Goal: Task Accomplishment & Management: Complete application form

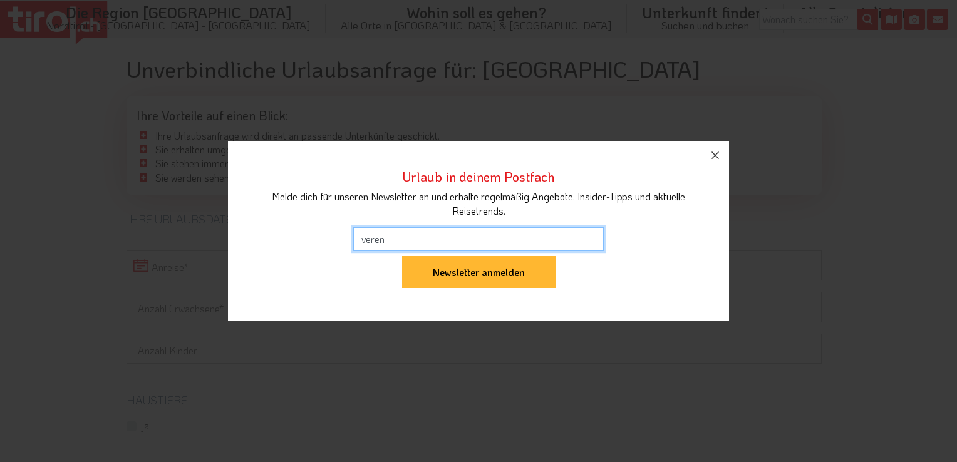
type input "[EMAIL_ADDRESS][DOMAIN_NAME]"
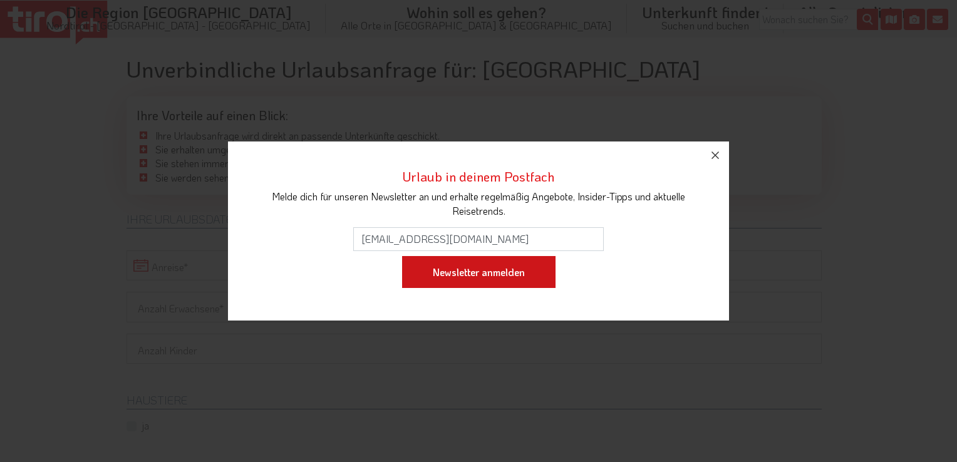
click at [464, 284] on input "Newsletter anmelden" at bounding box center [478, 272] width 153 height 33
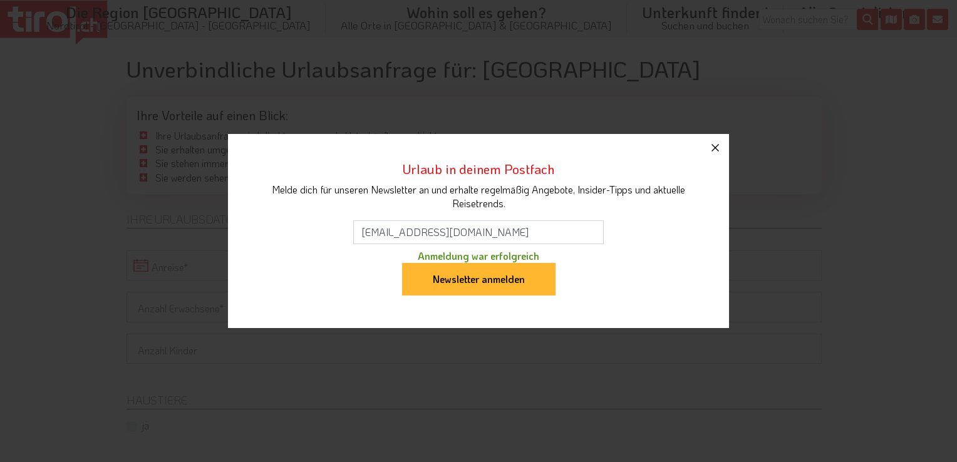
click at [716, 140] on icon "button" at bounding box center [715, 147] width 15 height 15
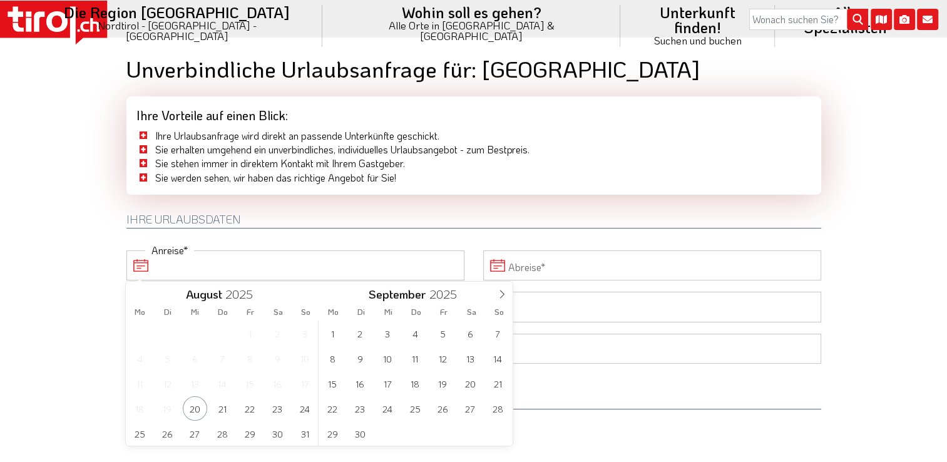
click at [143, 260] on input "Anreise" at bounding box center [295, 265] width 338 height 30
click at [248, 412] on span "22" at bounding box center [250, 408] width 24 height 24
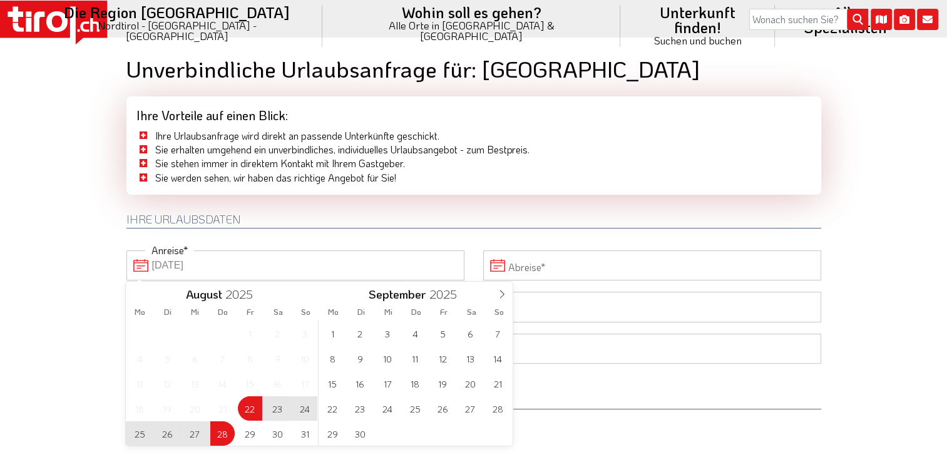
click at [229, 431] on span "28" at bounding box center [222, 433] width 24 height 24
type input "[DATE]"
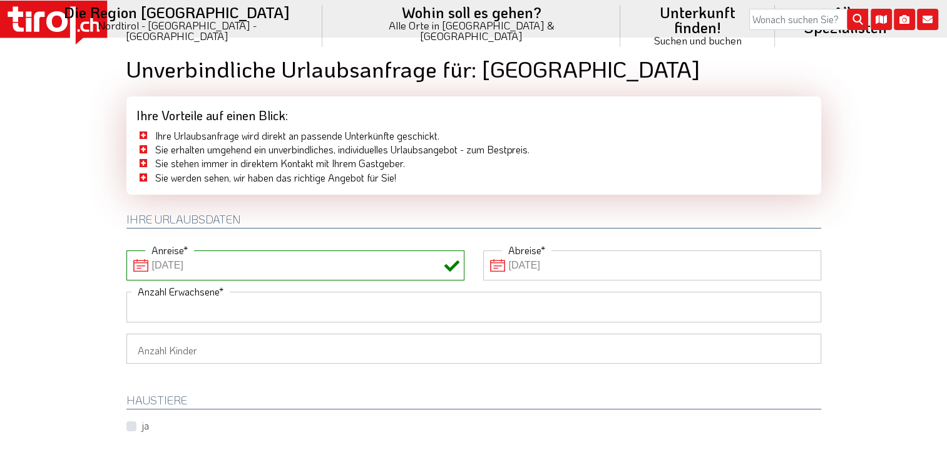
click at [193, 318] on input "Anzahl Erwachsene" at bounding box center [473, 307] width 695 height 30
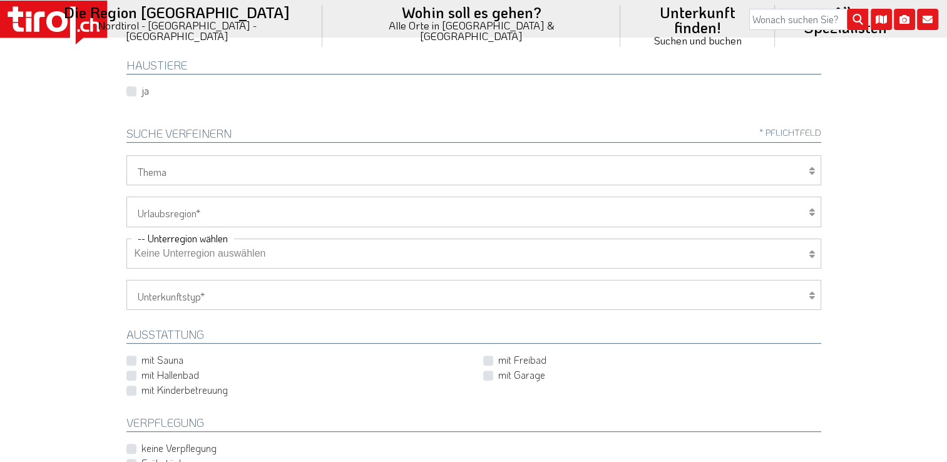
scroll to position [342, 0]
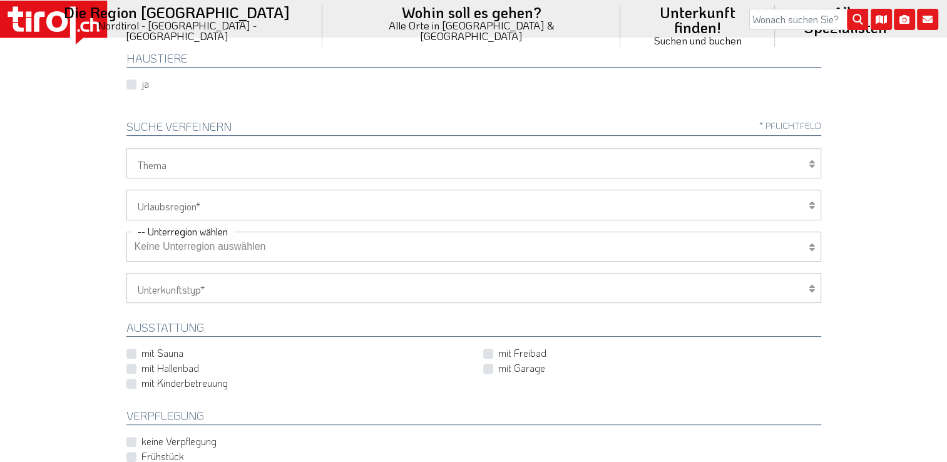
type input "3"
click at [142, 369] on label "mit Hallenbad" at bounding box center [171, 368] width 58 height 14
click at [129, 369] on input "mit Hallenbad" at bounding box center [298, 368] width 338 height 8
checkbox input "true"
click at [498, 352] on label "mit Freibad" at bounding box center [522, 353] width 48 height 14
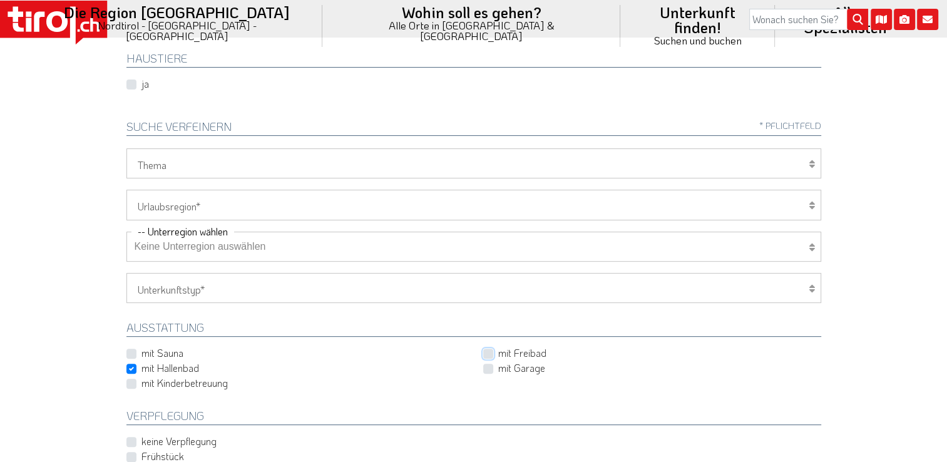
click at [488, 352] on input "mit Freibad" at bounding box center [655, 353] width 338 height 8
checkbox input "true"
click at [498, 363] on label "mit Garage" at bounding box center [521, 368] width 47 height 14
click at [488, 364] on input "mit Garage" at bounding box center [655, 368] width 338 height 8
checkbox input "true"
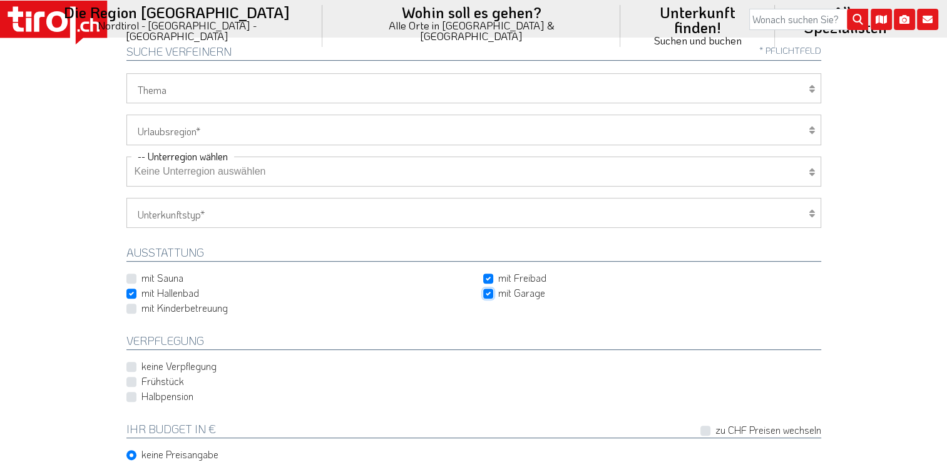
scroll to position [442, 0]
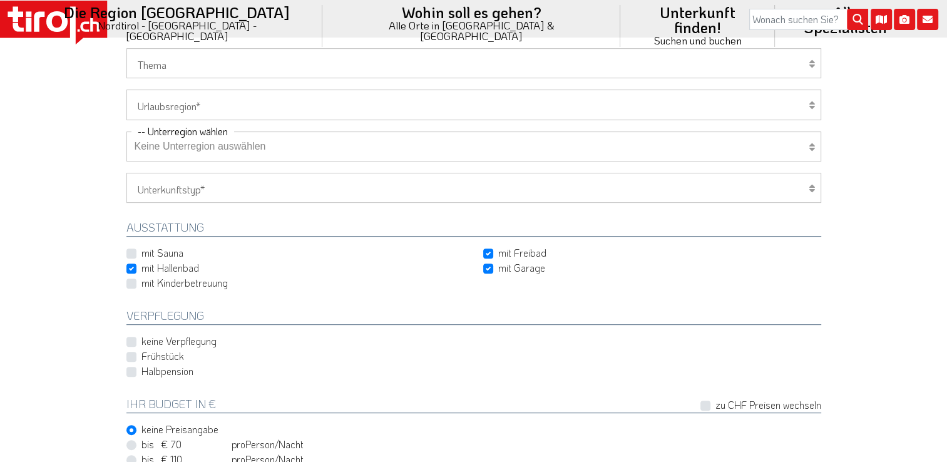
click at [142, 367] on label "Halbpension" at bounding box center [168, 371] width 52 height 14
click at [133, 368] on input "Halbpension" at bounding box center [476, 372] width 695 height 8
checkbox input "true"
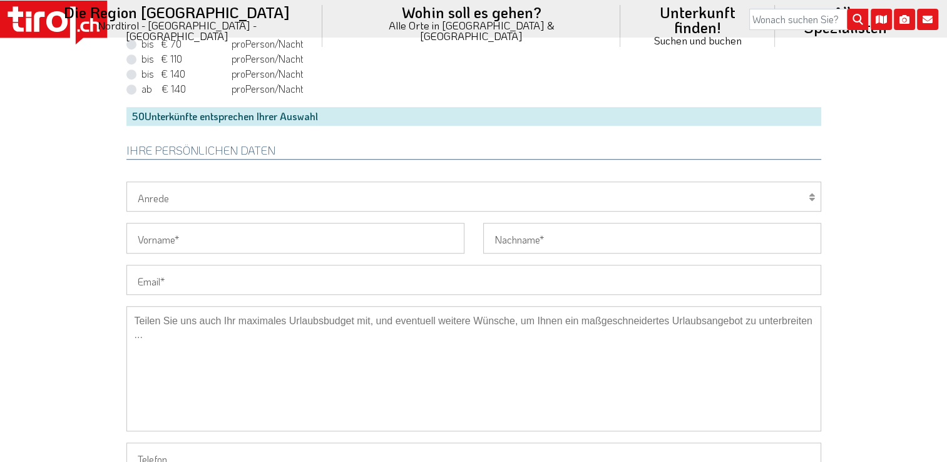
scroll to position [902, 0]
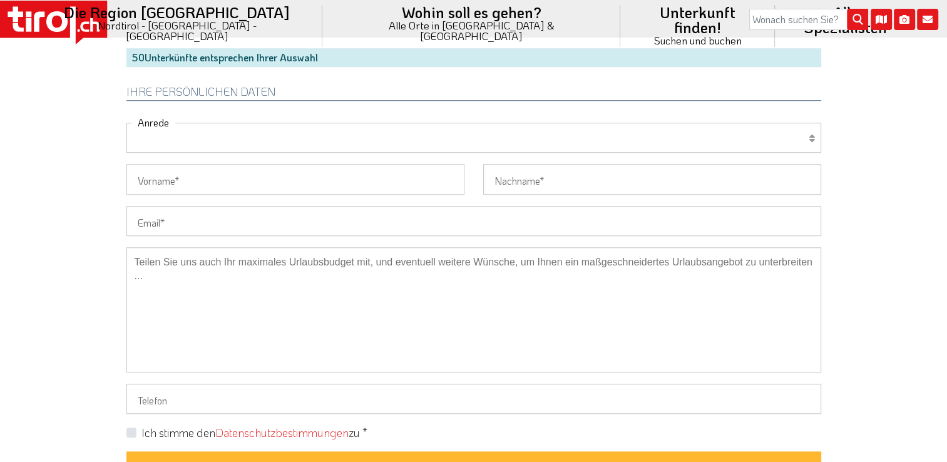
click at [173, 130] on select "Herr Frau Familie" at bounding box center [473, 138] width 695 height 30
select select "Frau"
click at [126, 123] on select "Herr Frau Familie" at bounding box center [473, 138] width 695 height 30
click at [163, 178] on input "Vorname" at bounding box center [295, 179] width 338 height 30
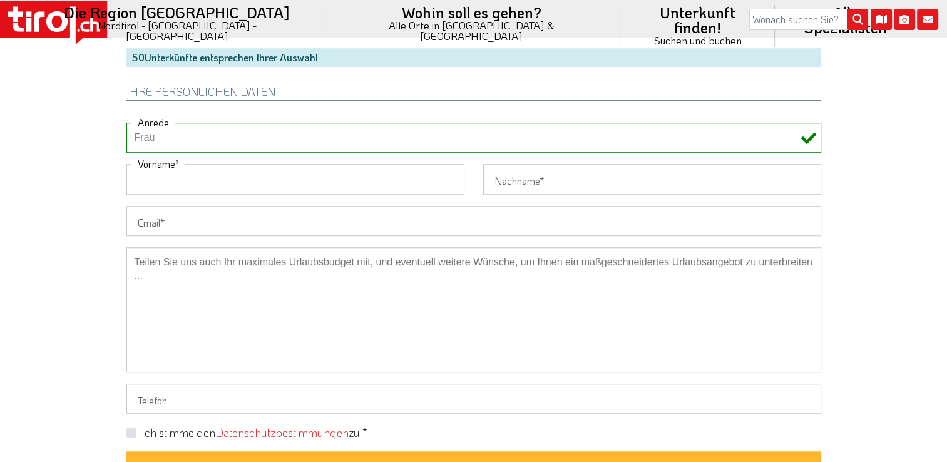
type input "Verena"
type input "[PERSON_NAME]"
type input "[EMAIL_ADDRESS][DOMAIN_NAME]"
type input "[PHONE_NUMBER]"
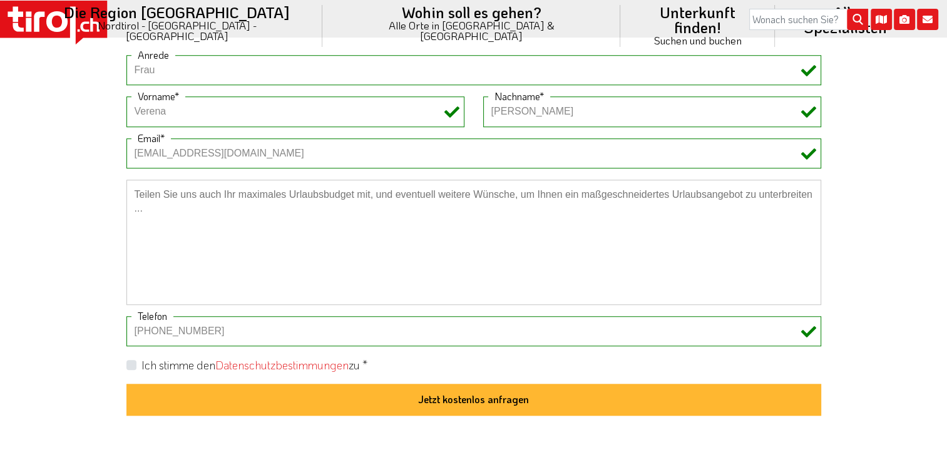
click at [142, 364] on label "Ich stimme den Datenschutzbestimmungen zu *" at bounding box center [255, 366] width 226 height 16
click at [130, 364] on input "Ich stimme den Datenschutzbestimmungen zu *" at bounding box center [476, 365] width 695 height 8
checkbox input "true"
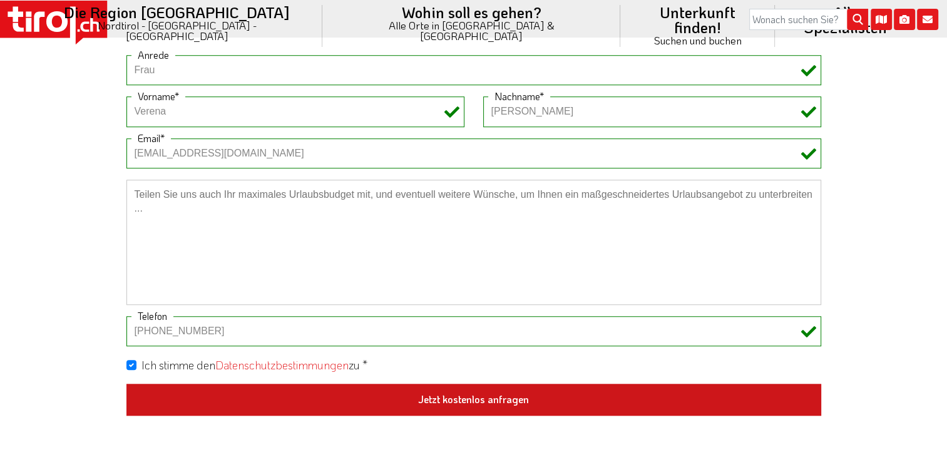
click at [349, 386] on button "Jetzt kostenlos anfragen" at bounding box center [473, 400] width 695 height 33
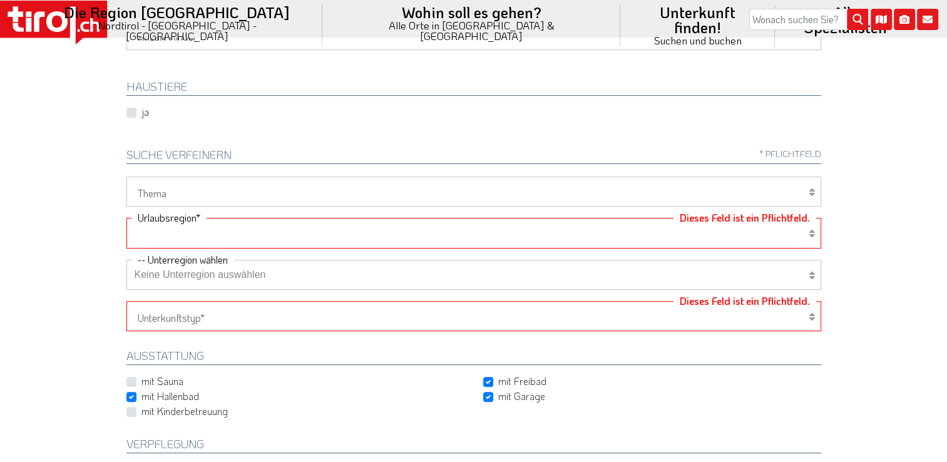
click at [574, 215] on div "Wellness Mountainbiken/Radfahren Familie Wandern Sport Skifahren Motorrad Golf …" at bounding box center [474, 416] width 714 height 478
click at [168, 224] on select "[GEOGRAPHIC_DATA]/Nordtirol Osttirol [GEOGRAPHIC_DATA] Tirols Nachbarn" at bounding box center [473, 233] width 695 height 30
select select "7094"
click at [126, 218] on select "[GEOGRAPHIC_DATA]/Nordtirol Osttirol [GEOGRAPHIC_DATA] Tirols Nachbarn" at bounding box center [473, 233] width 695 height 30
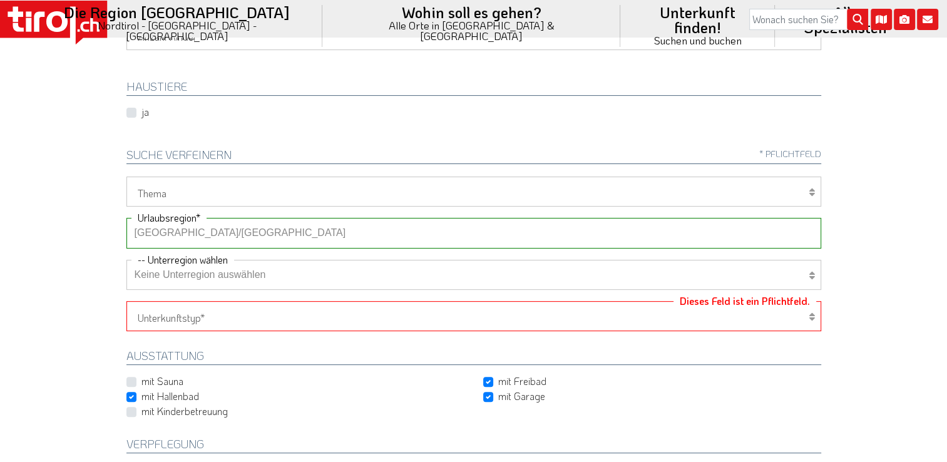
click at [163, 277] on select "Keine Unterregion auswählen Achensee Alpbachtal & Tiroler Seenland [GEOGRAPHIC_…" at bounding box center [473, 275] width 695 height 30
select select "7209"
click at [126, 260] on select "Keine Unterregion auswählen Achensee Alpbachtal & Tiroler Seenland [GEOGRAPHIC_…" at bounding box center [473, 275] width 695 height 30
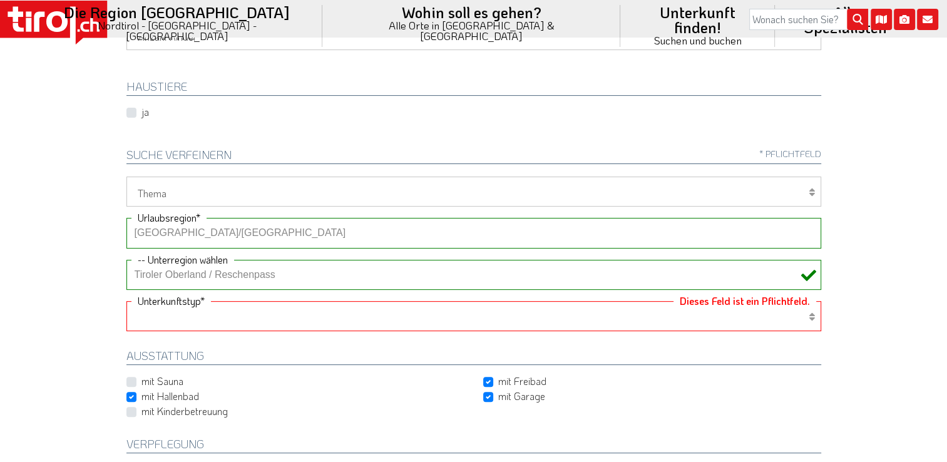
click at [160, 312] on select "Hotel 1-3 Sterne Hotel 4-5 Sterne Ferienwohnung Chalet/Ferienhaus Bauernhöfe" at bounding box center [473, 316] width 695 height 30
select select "1_4-5"
click at [126, 301] on select "Hotel 1-3 Sterne Hotel 4-5 Sterne Ferienwohnung Chalet/Ferienhaus Bauernhöfe" at bounding box center [473, 316] width 695 height 30
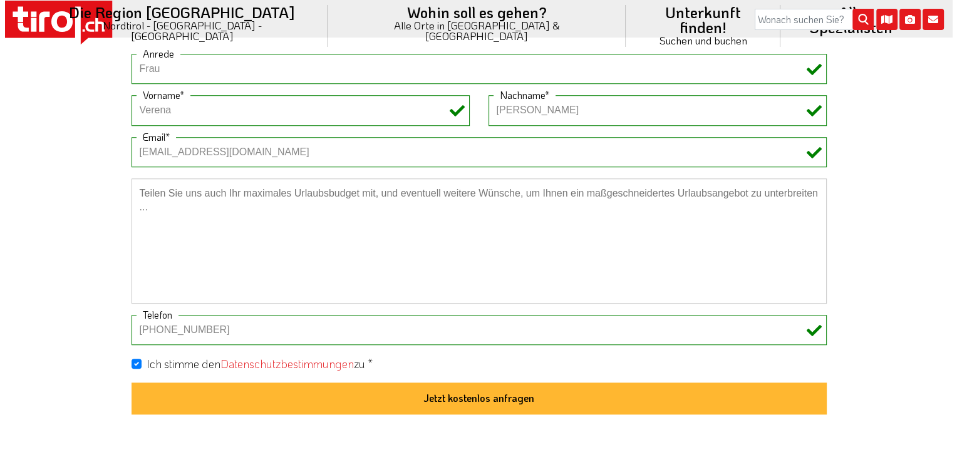
scroll to position [989, 0]
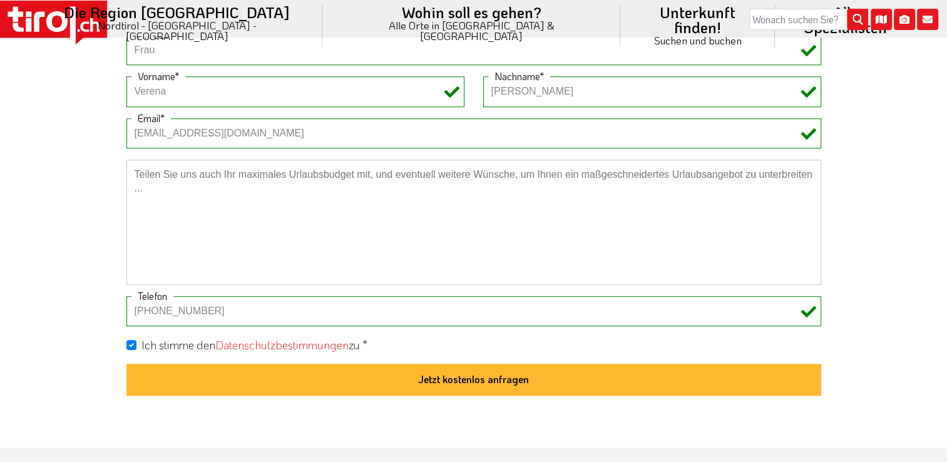
click at [796, 297] on input "[PHONE_NUMBER]" at bounding box center [473, 311] width 695 height 30
click at [534, 264] on textarea at bounding box center [473, 222] width 695 height 125
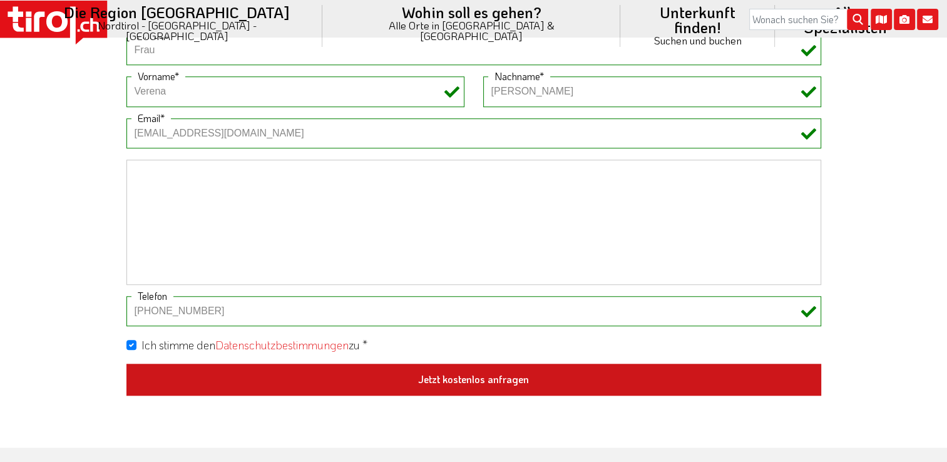
click at [532, 379] on button "Jetzt kostenlos anfragen" at bounding box center [473, 380] width 695 height 33
